Goal: Navigation & Orientation: Find specific page/section

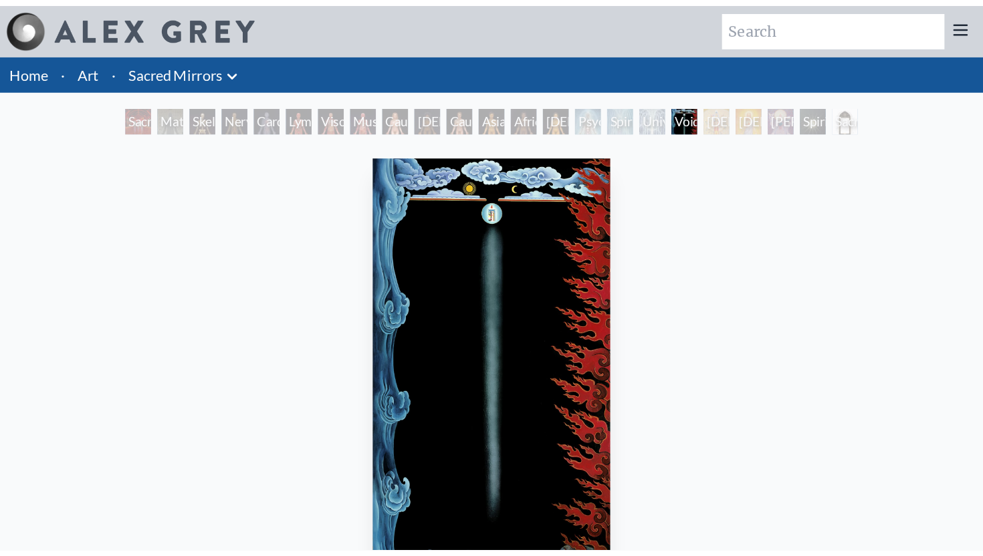
scroll to position [3, 0]
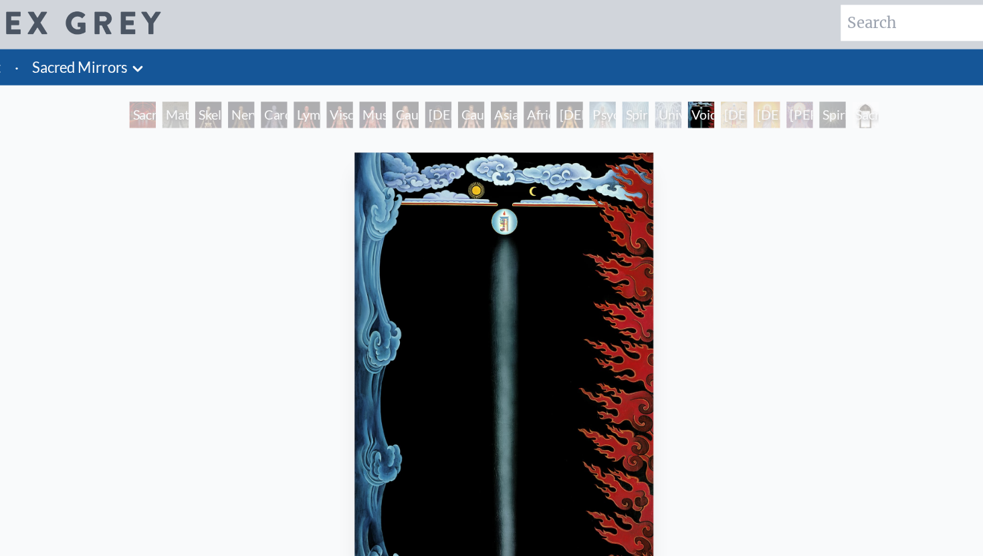
click at [674, 94] on div "[DEMOGRAPHIC_DATA]" at bounding box center [678, 93] width 21 height 21
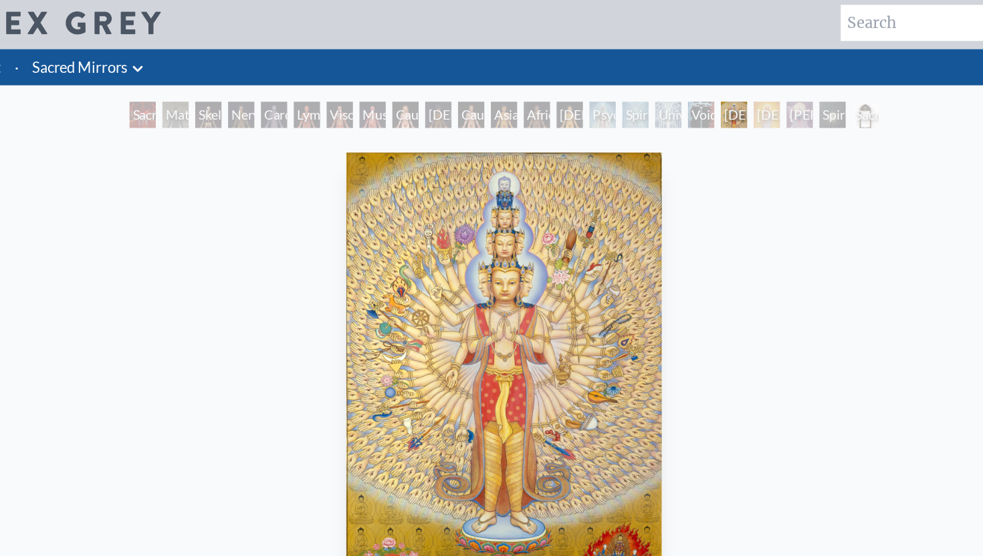
click at [190, 50] on icon at bounding box center [193, 56] width 16 height 16
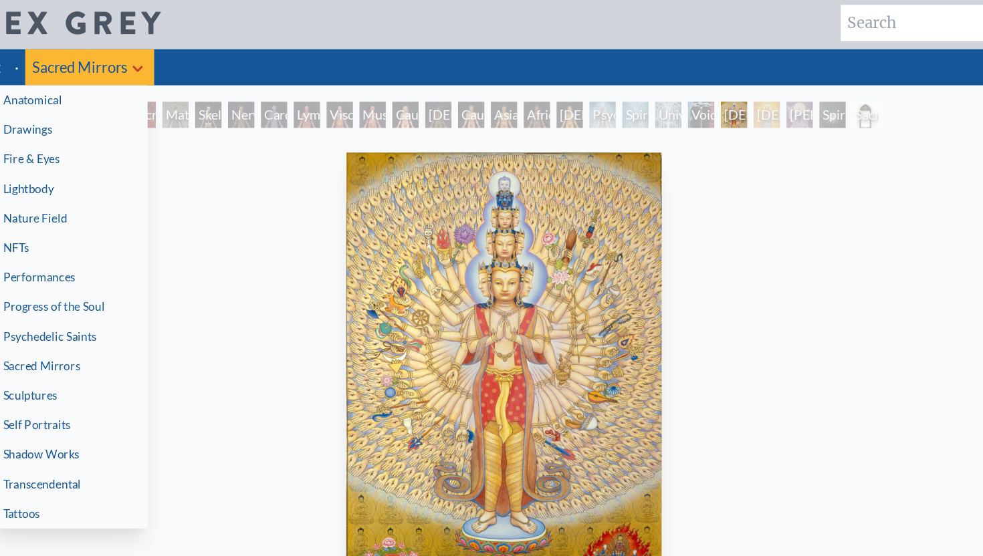
click at [104, 203] on link "NFTs" at bounding box center [137, 202] width 128 height 24
